Goal: Task Accomplishment & Management: Use online tool/utility

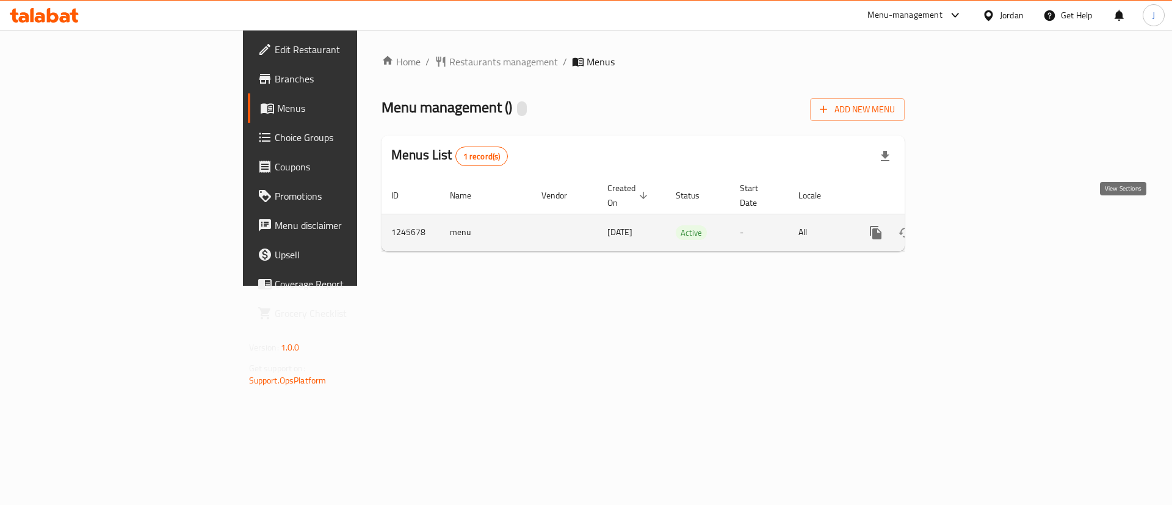
click at [978, 231] on link "enhanced table" at bounding box center [963, 232] width 29 height 29
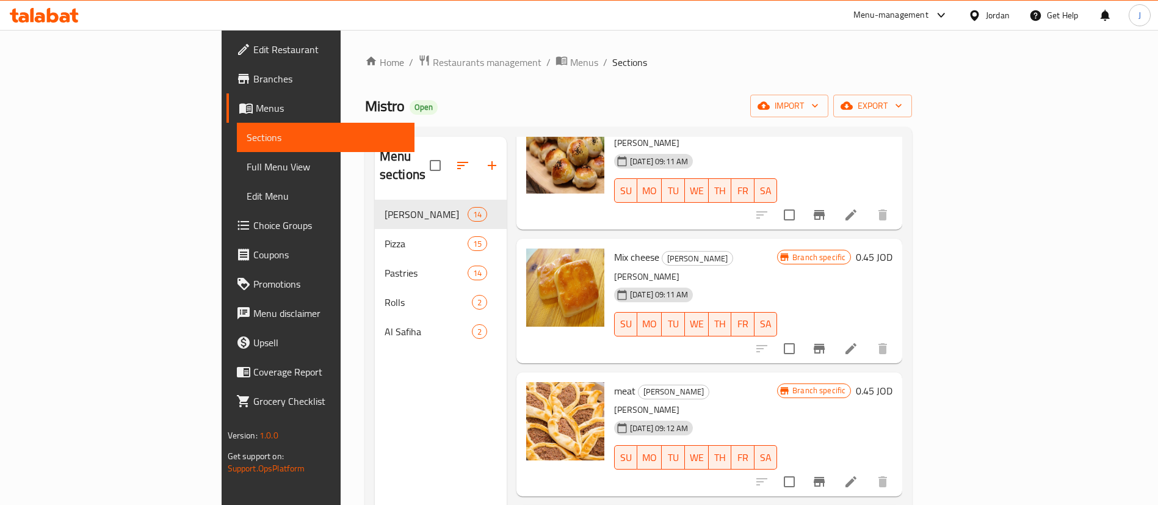
scroll to position [1392, 0]
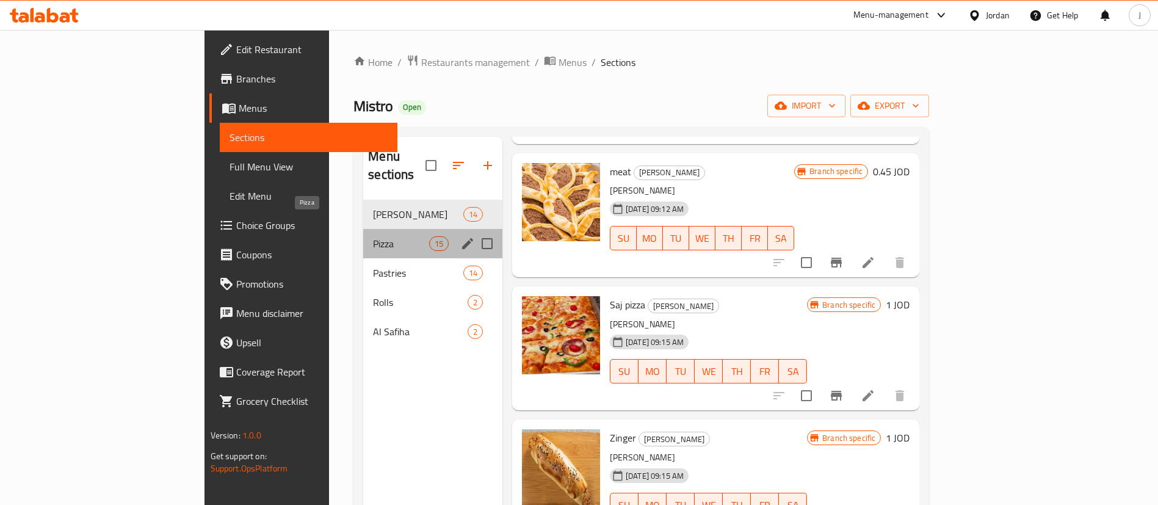
click at [373, 236] on span "Pizza" at bounding box center [401, 243] width 56 height 15
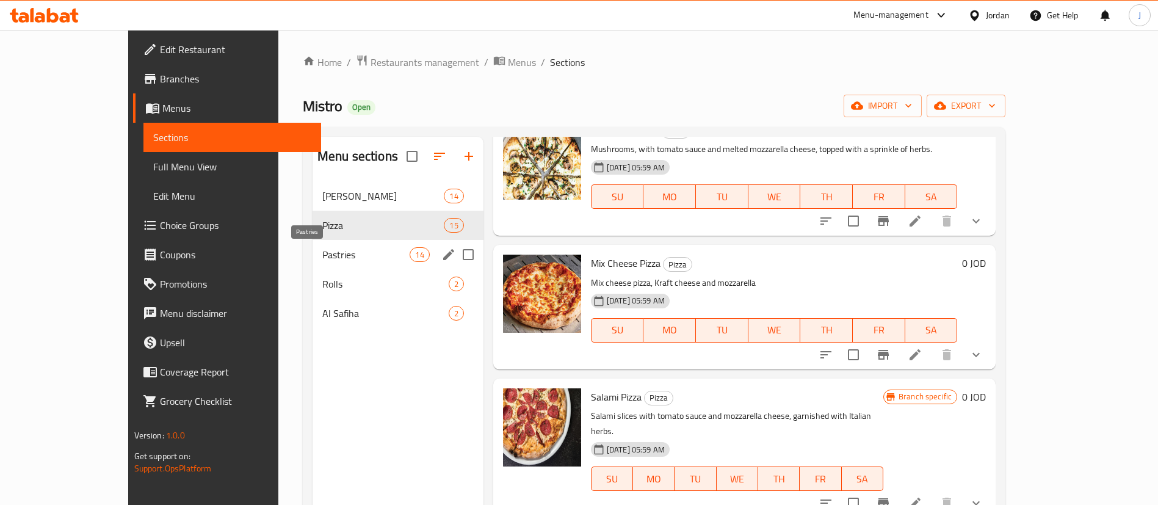
click at [322, 248] on span "Pastries" at bounding box center [366, 254] width 88 height 15
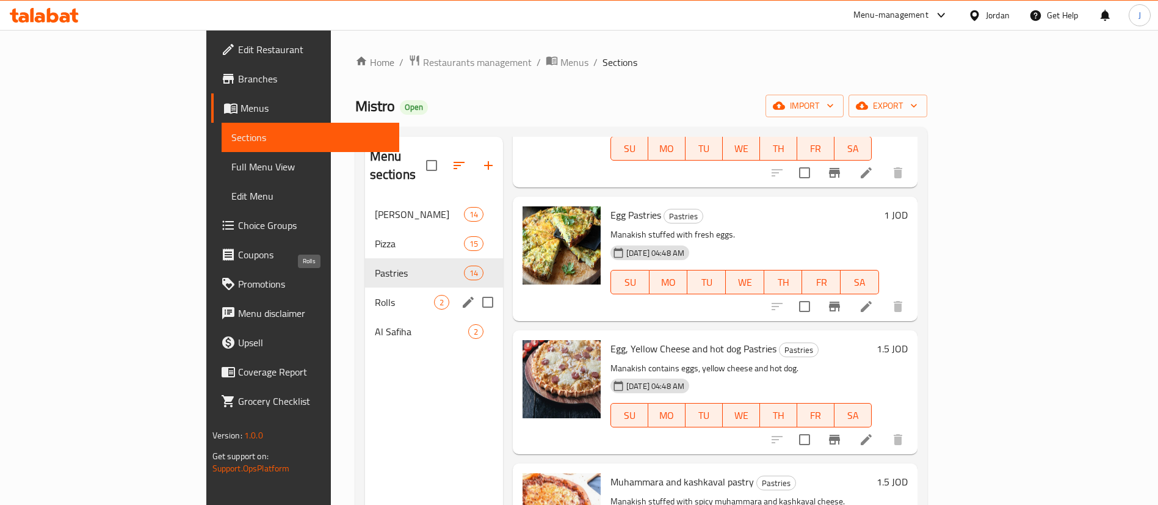
click at [375, 295] on span "Rolls" at bounding box center [404, 302] width 59 height 15
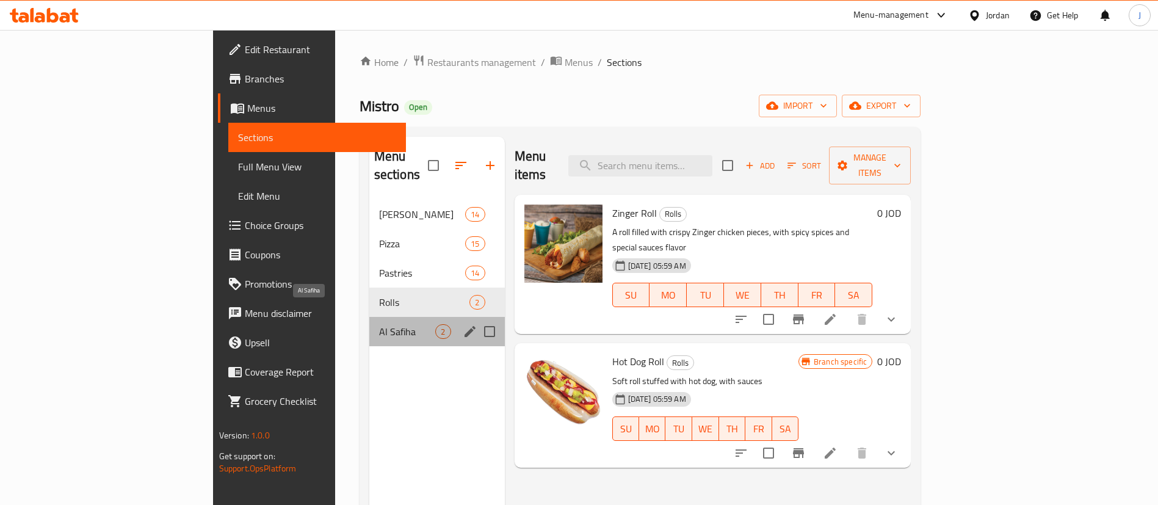
click at [379, 324] on span "Al Safiha" at bounding box center [407, 331] width 57 height 15
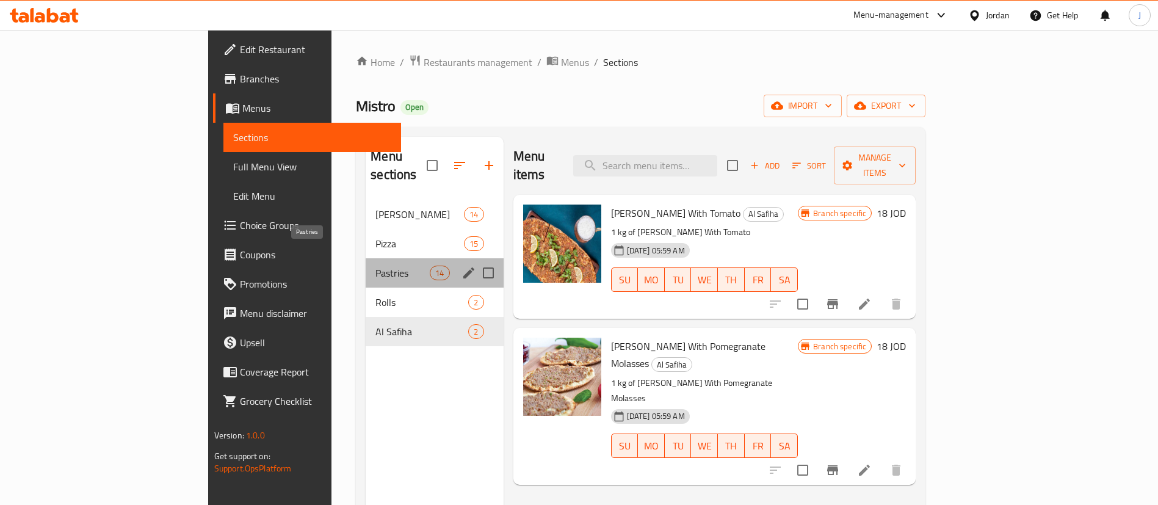
click at [375, 265] on span "Pastries" at bounding box center [402, 272] width 54 height 15
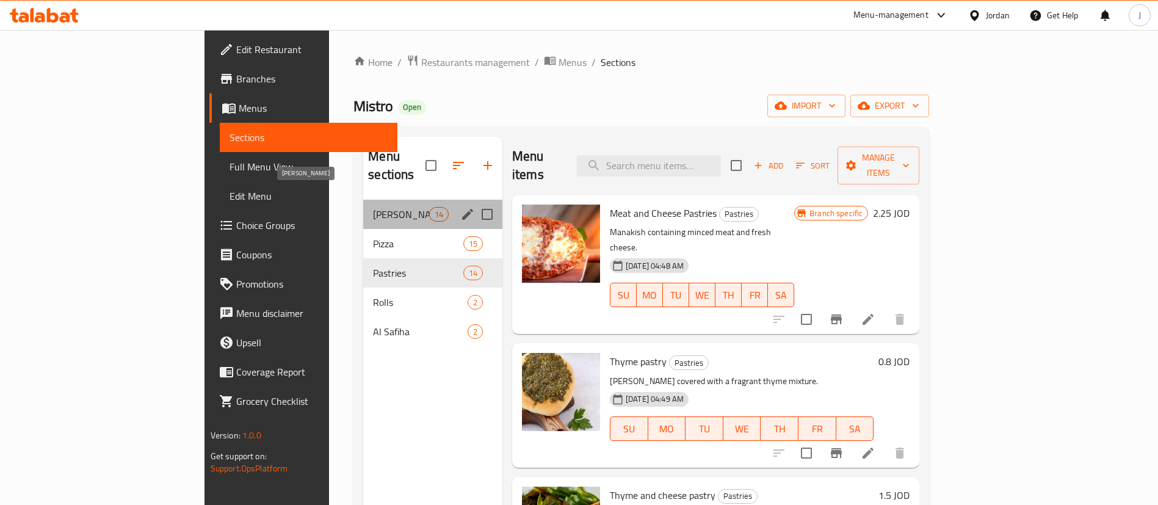
click at [373, 207] on span "[PERSON_NAME]" at bounding box center [401, 214] width 56 height 15
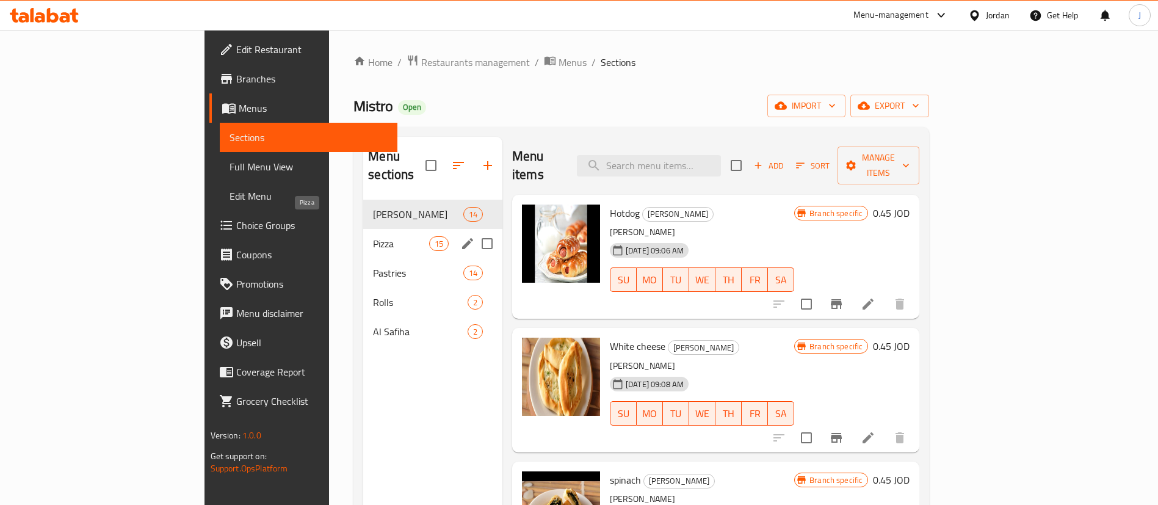
click at [373, 236] on span "Pizza" at bounding box center [401, 243] width 56 height 15
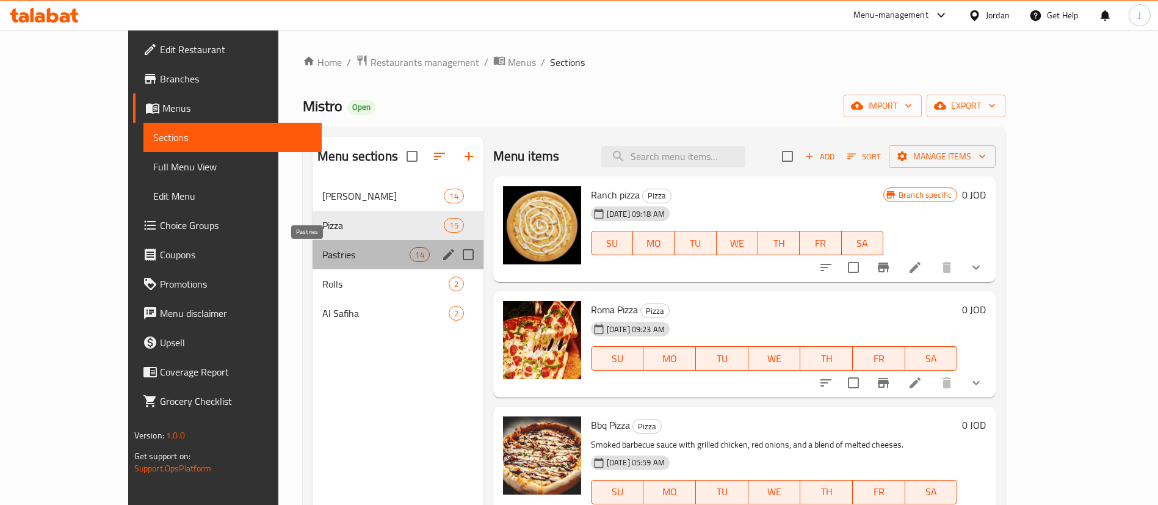
click at [322, 251] on span "Pastries" at bounding box center [366, 254] width 88 height 15
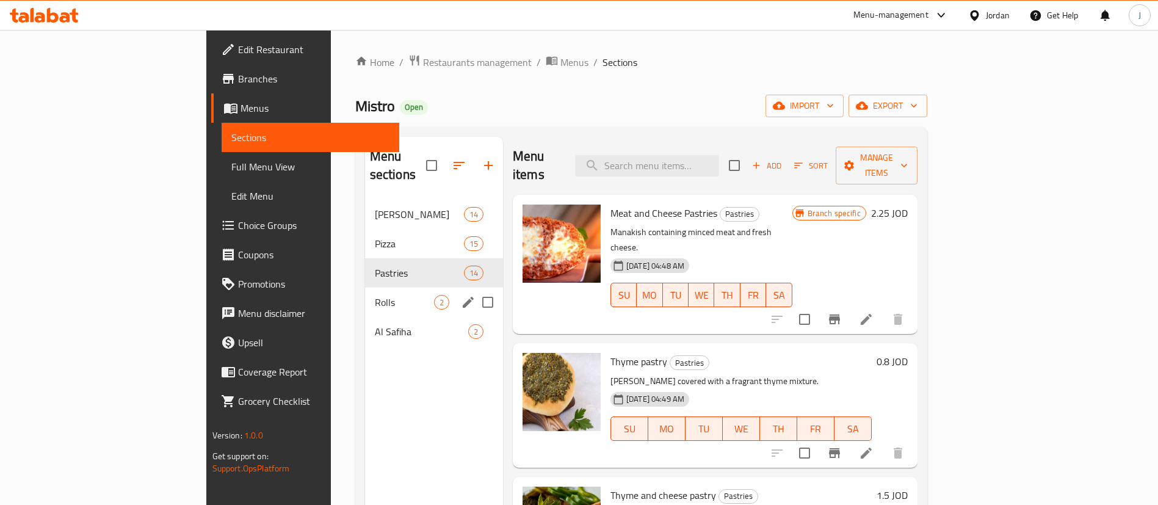
click at [365, 287] on div "Rolls 2" at bounding box center [434, 301] width 138 height 29
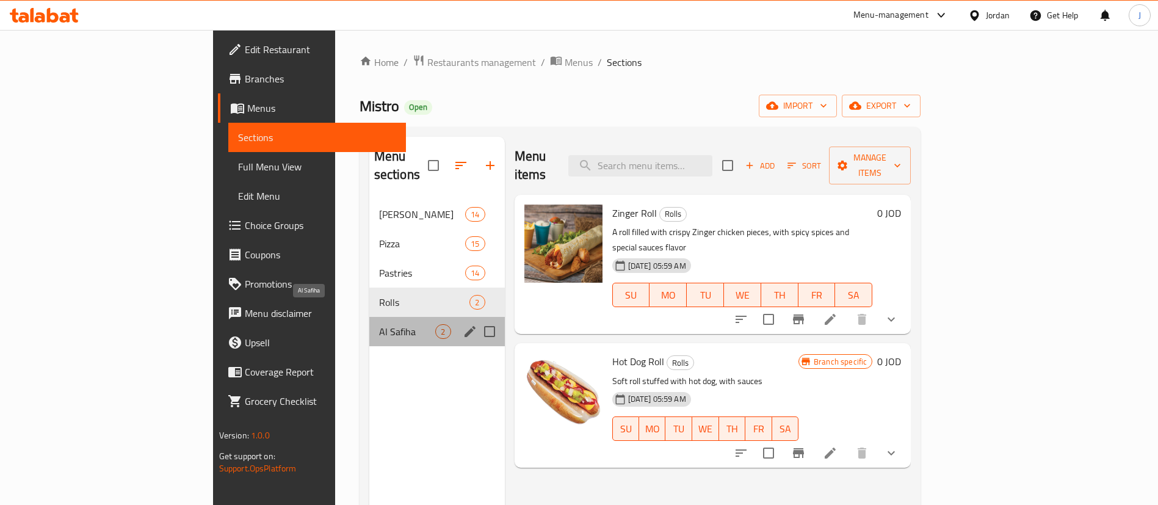
click at [379, 324] on span "Al Safiha" at bounding box center [407, 331] width 57 height 15
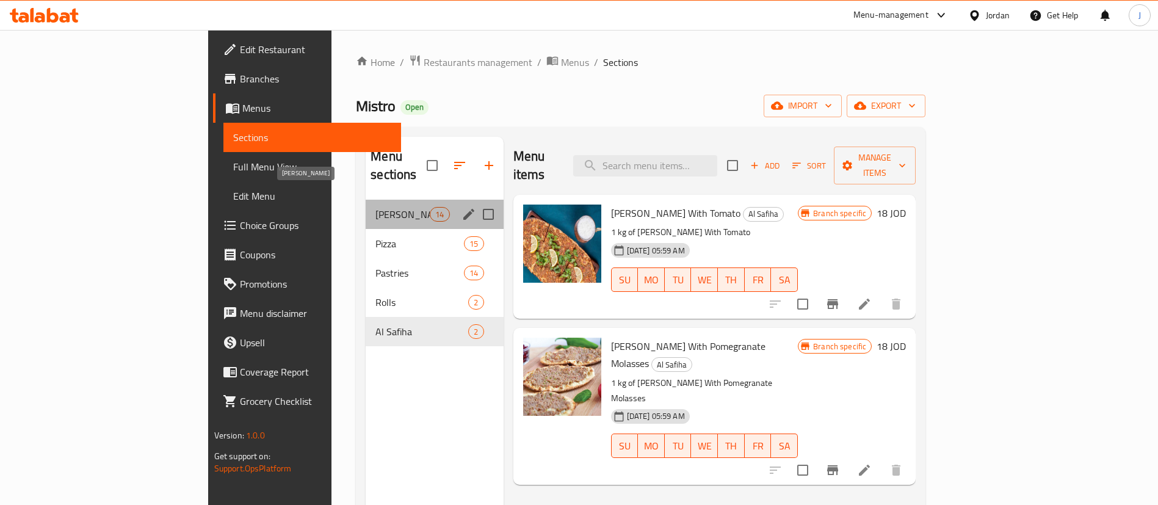
click at [375, 207] on span "[PERSON_NAME]" at bounding box center [402, 214] width 54 height 15
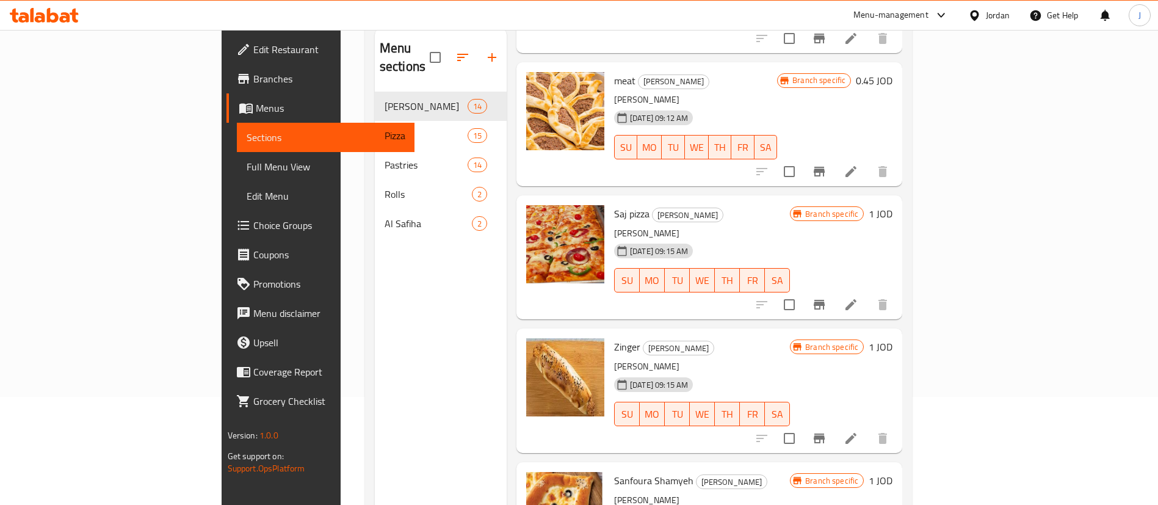
scroll to position [171, 0]
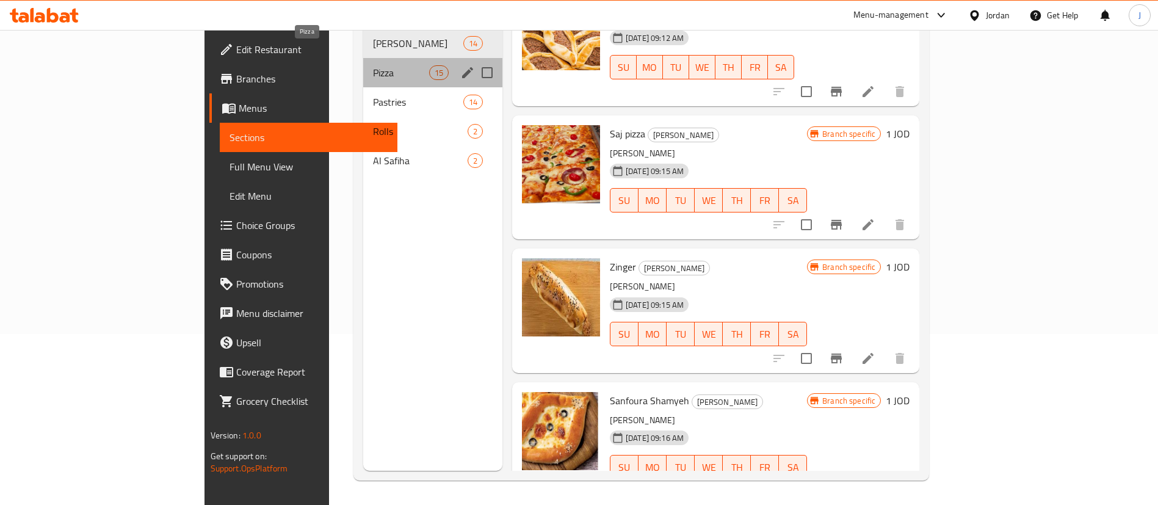
click at [373, 65] on span "Pizza" at bounding box center [401, 72] width 56 height 15
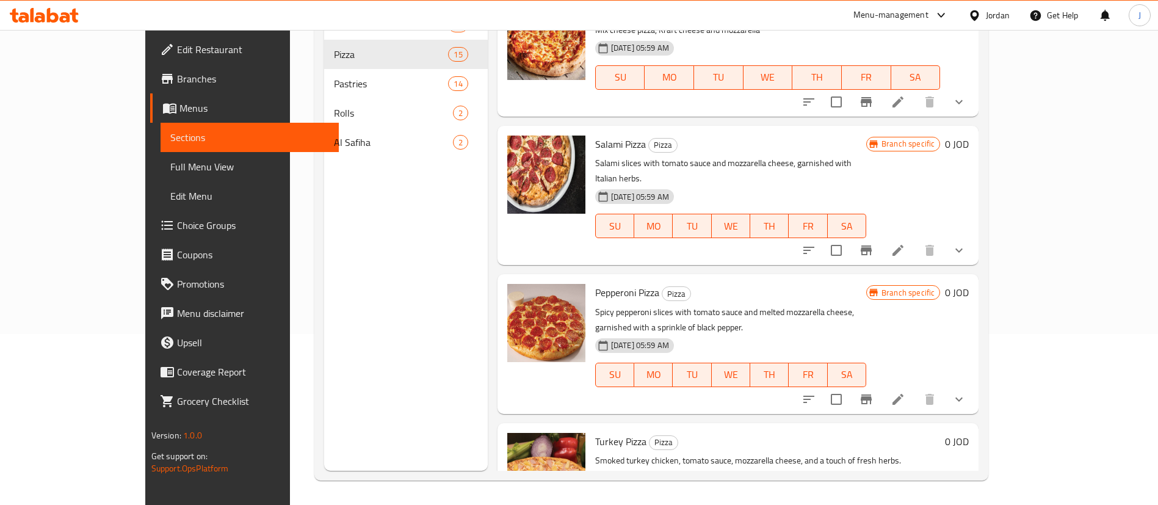
scroll to position [1215, 0]
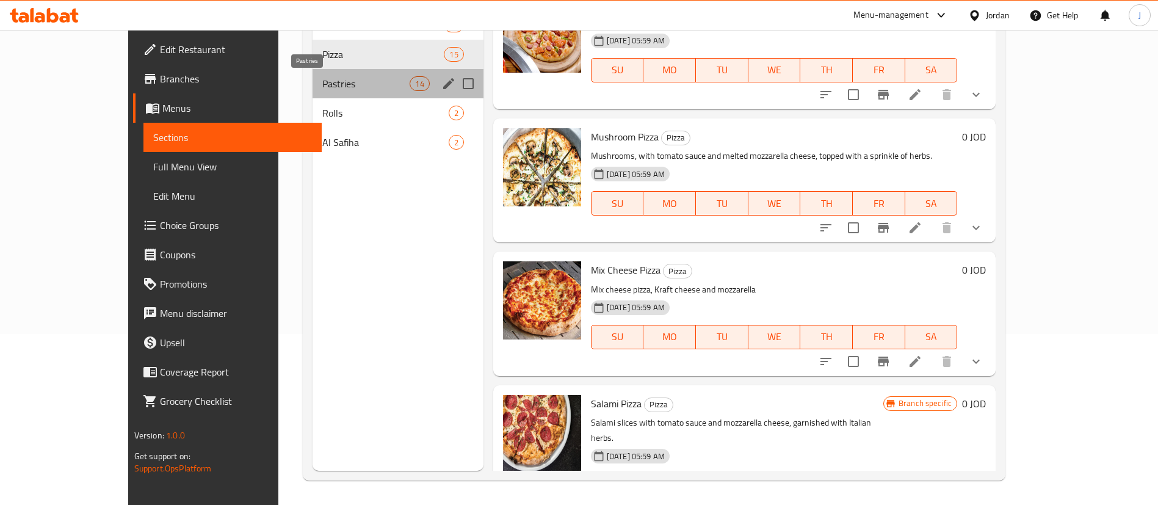
click at [322, 89] on span "Pastries" at bounding box center [366, 83] width 88 height 15
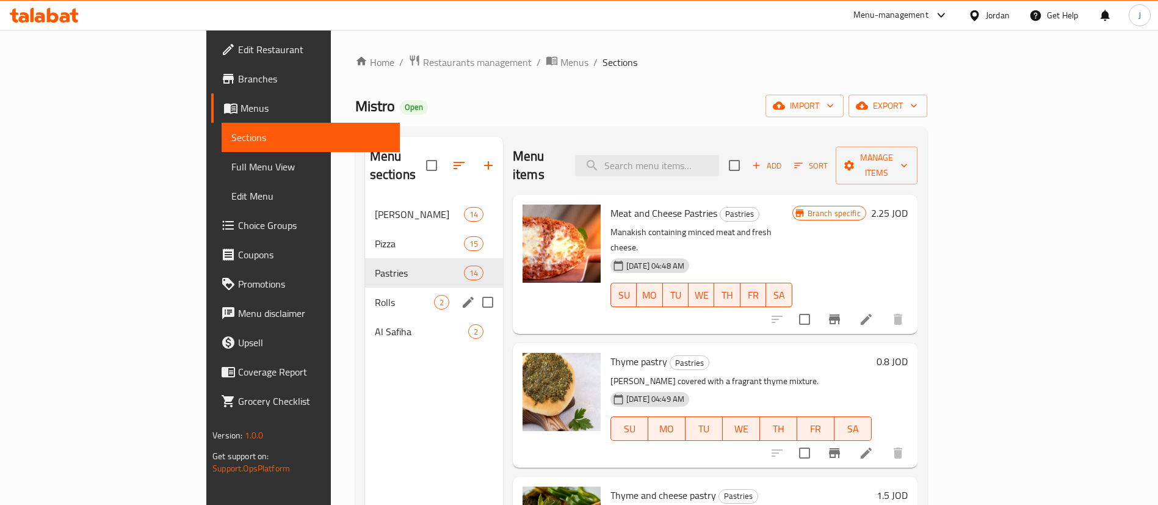
click at [375, 295] on span "Rolls" at bounding box center [404, 302] width 59 height 15
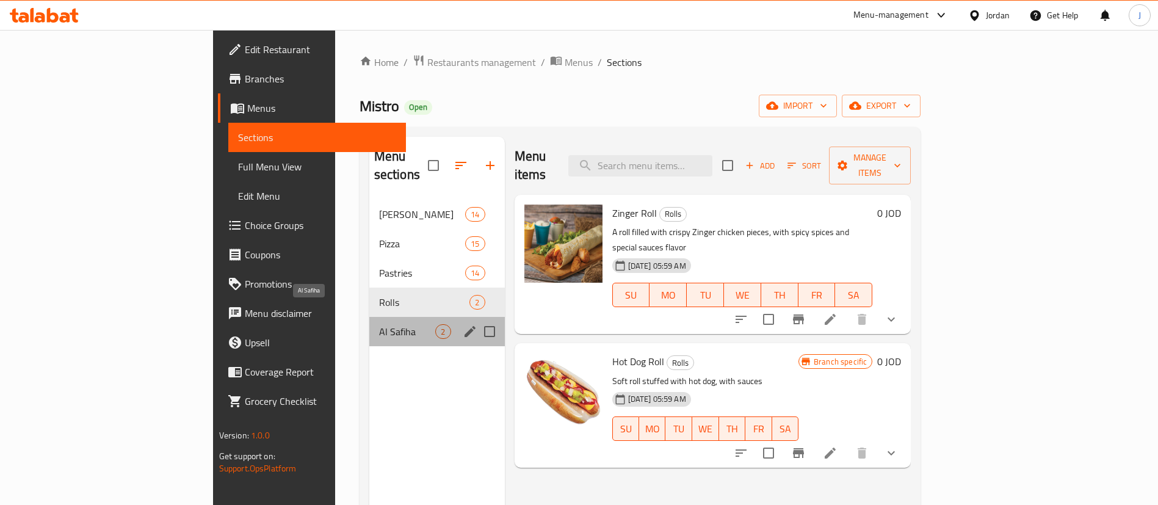
click at [379, 324] on span "Al Safiha" at bounding box center [407, 331] width 57 height 15
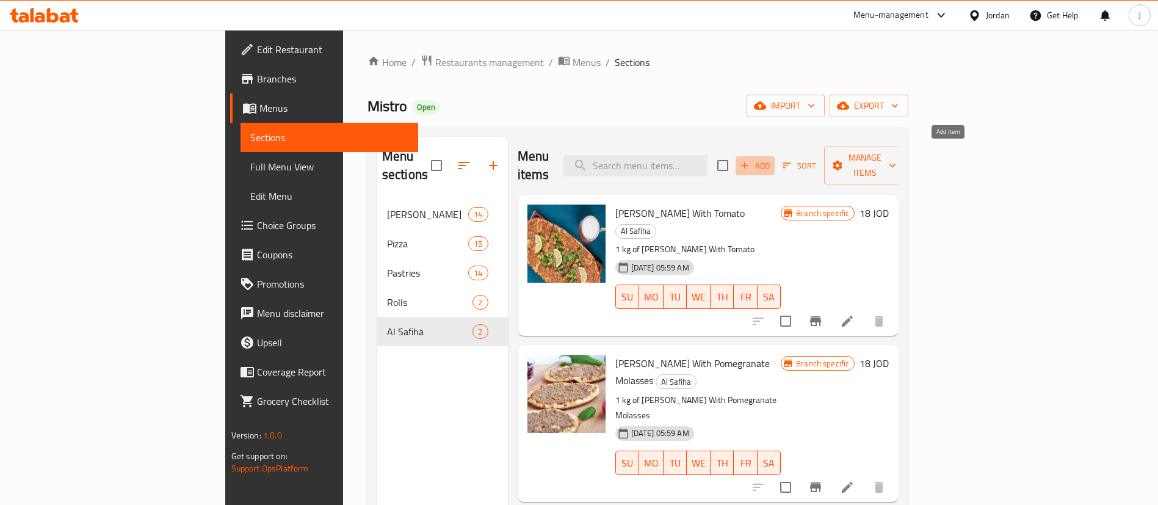
click at [771, 161] on span "Add" at bounding box center [754, 166] width 33 height 14
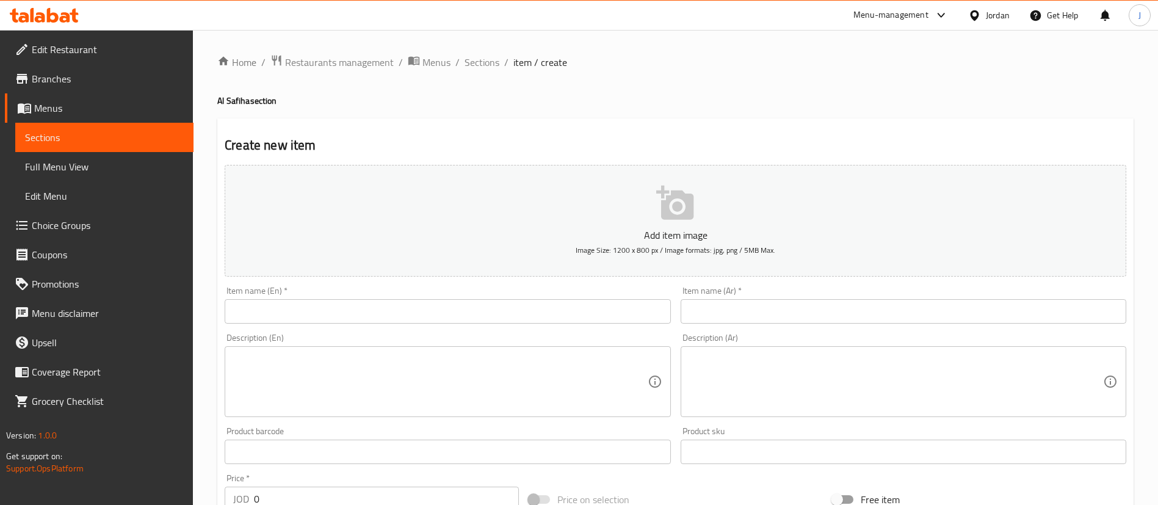
drag, startPoint x: 576, startPoint y: 249, endPoint x: 665, endPoint y: 291, distance: 98.3
click at [665, 291] on div "Add item image Image Size: 1200 x 800 px / Image formats: jpg, png / 5MB Max. I…" at bounding box center [675, 423] width 911 height 526
